Goal: Task Accomplishment & Management: Use online tool/utility

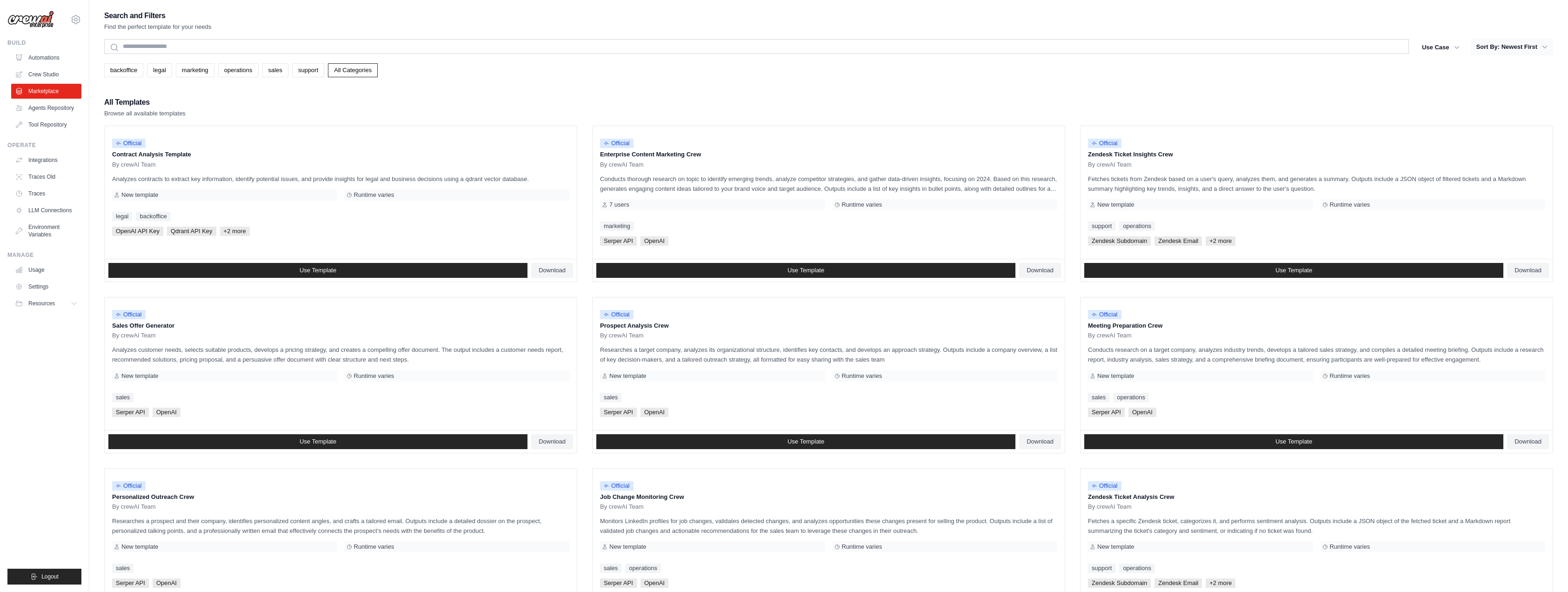
click at [1544, 44] on icon "button" at bounding box center [1545, 47] width 9 height 9
click at [1533, 45] on button "Sort By: Newest First" at bounding box center [1511, 47] width 82 height 17
click at [1549, 45] on icon "button" at bounding box center [1545, 47] width 9 height 9
click at [1542, 49] on icon "button" at bounding box center [1545, 47] width 9 height 9
click at [1459, 86] on div "Search and Filters Find the perfect template for your needs Search Use Case bac…" at bounding box center [829, 424] width 1449 height 832
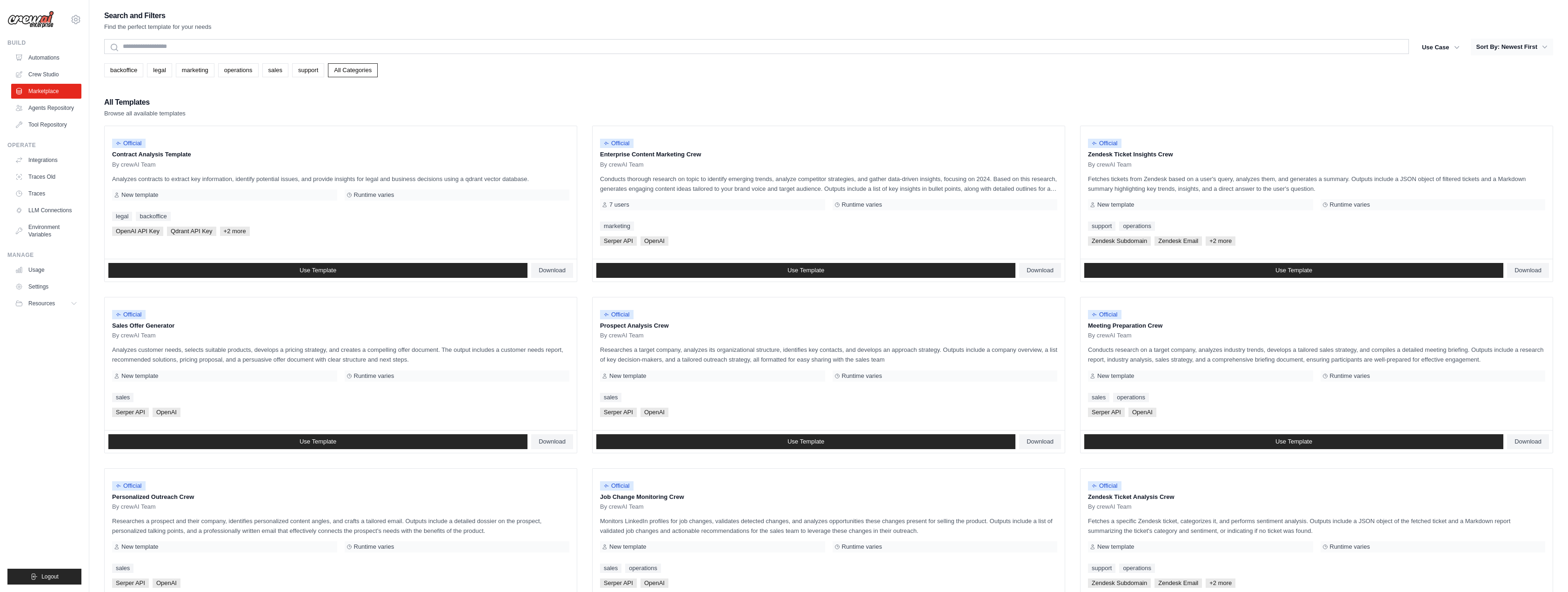
click at [1491, 43] on button "Sort By: Newest First" at bounding box center [1511, 47] width 82 height 17
click at [157, 74] on link "legal" at bounding box center [159, 69] width 24 height 14
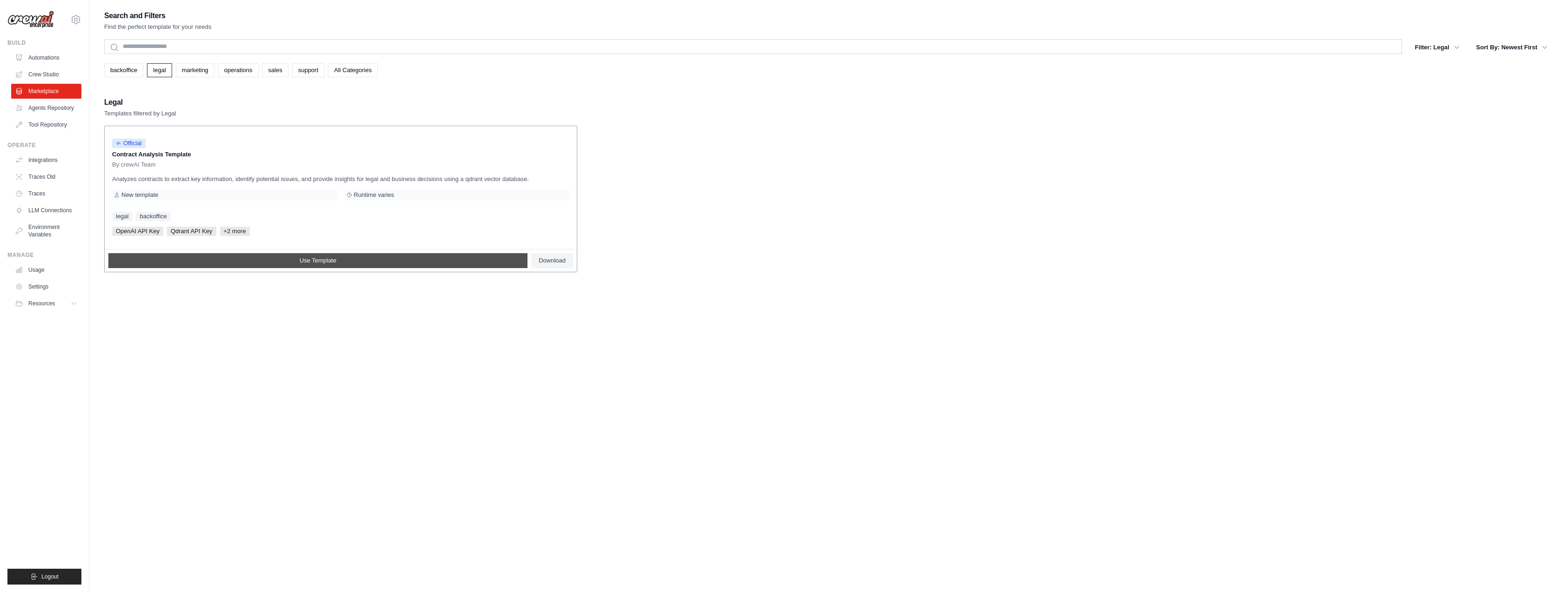
click at [342, 257] on link "Use Template" at bounding box center [317, 260] width 419 height 15
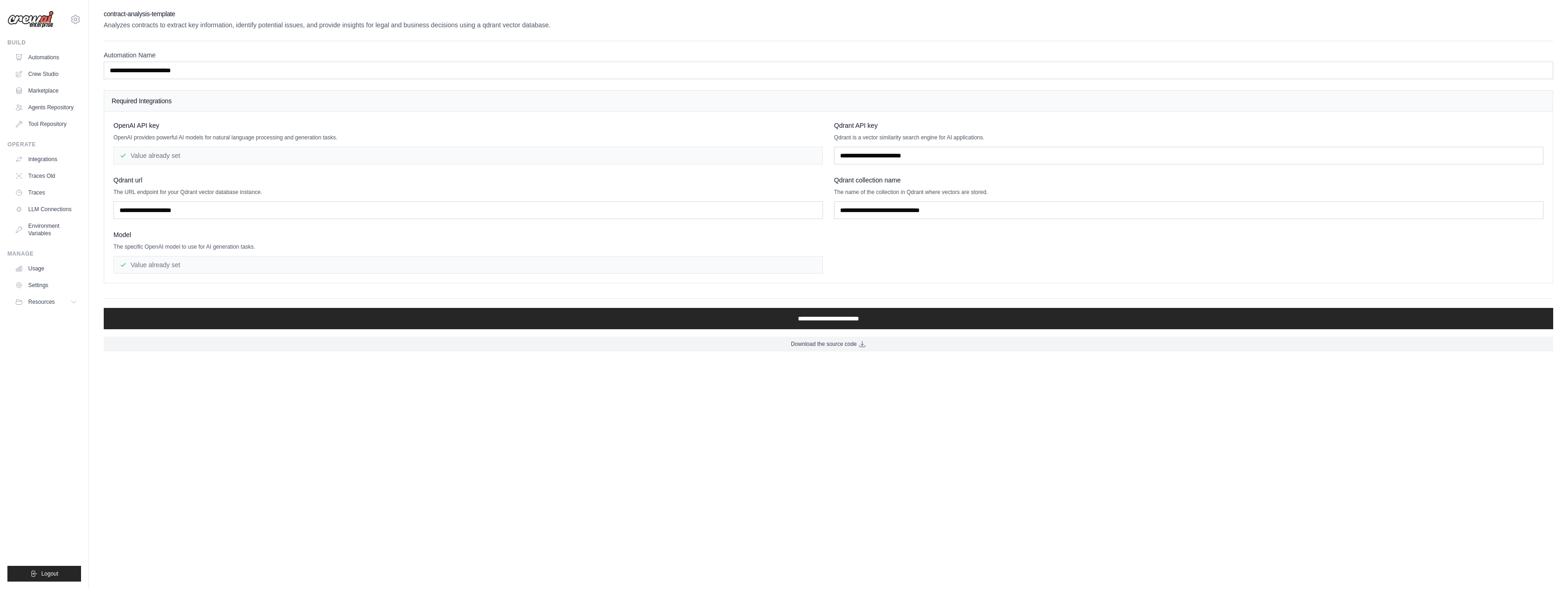
click at [173, 151] on div "Value already set" at bounding box center [467, 156] width 710 height 18
click at [179, 160] on div "Value already set" at bounding box center [467, 156] width 710 height 18
click at [183, 161] on div "Value already set" at bounding box center [467, 156] width 710 height 18
click at [184, 203] on input "text" at bounding box center [467, 211] width 710 height 18
click at [224, 230] on div "Model" at bounding box center [467, 235] width 710 height 9
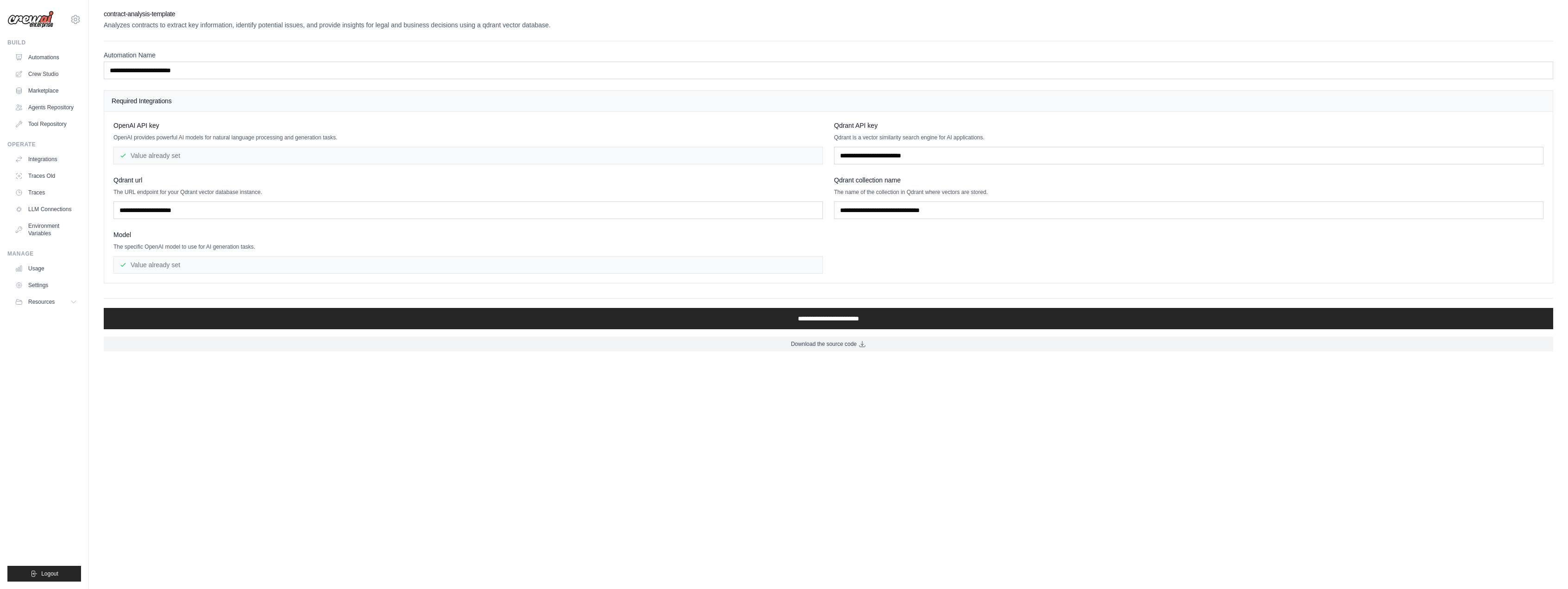
click at [371, 27] on p "Analyzes contracts to extract key information, identify potential issues, and p…" at bounding box center [829, 25] width 1450 height 9
copy div "Analyzes contracts to extract key information, identify potential issues, and p…"
